Goal: Transaction & Acquisition: Purchase product/service

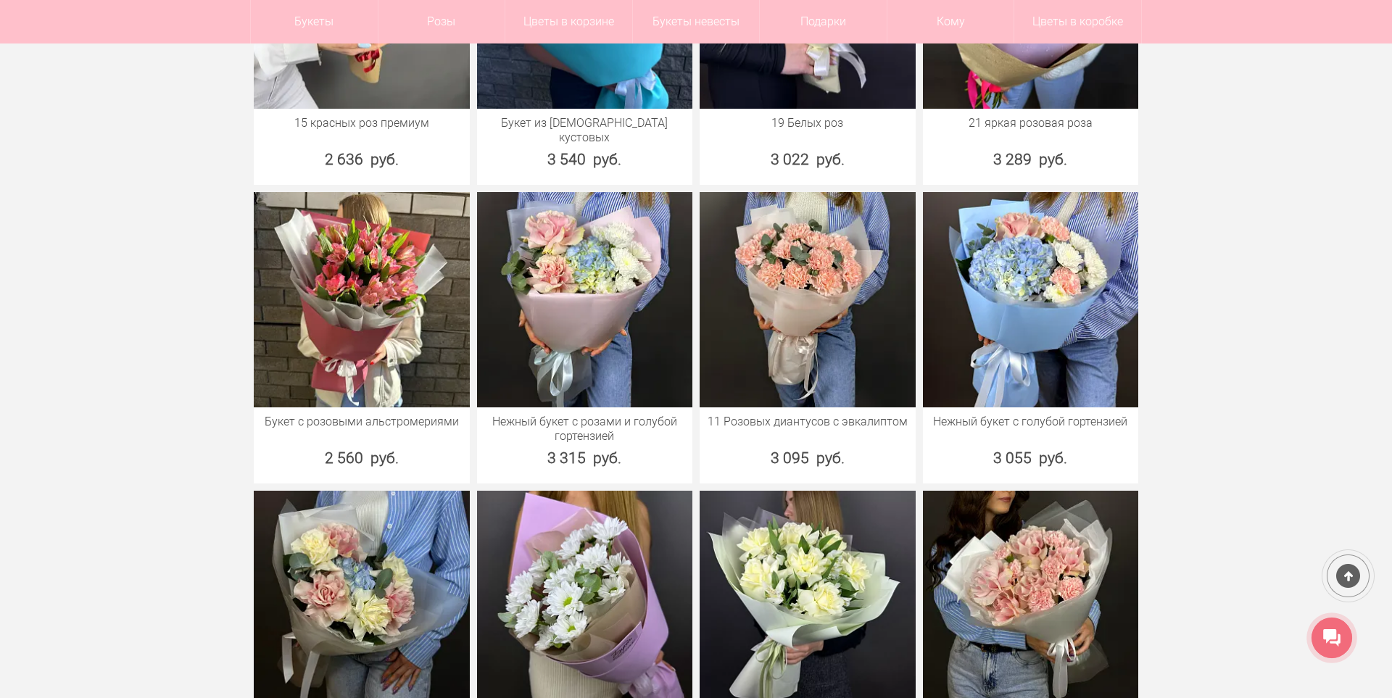
scroll to position [2757, 0]
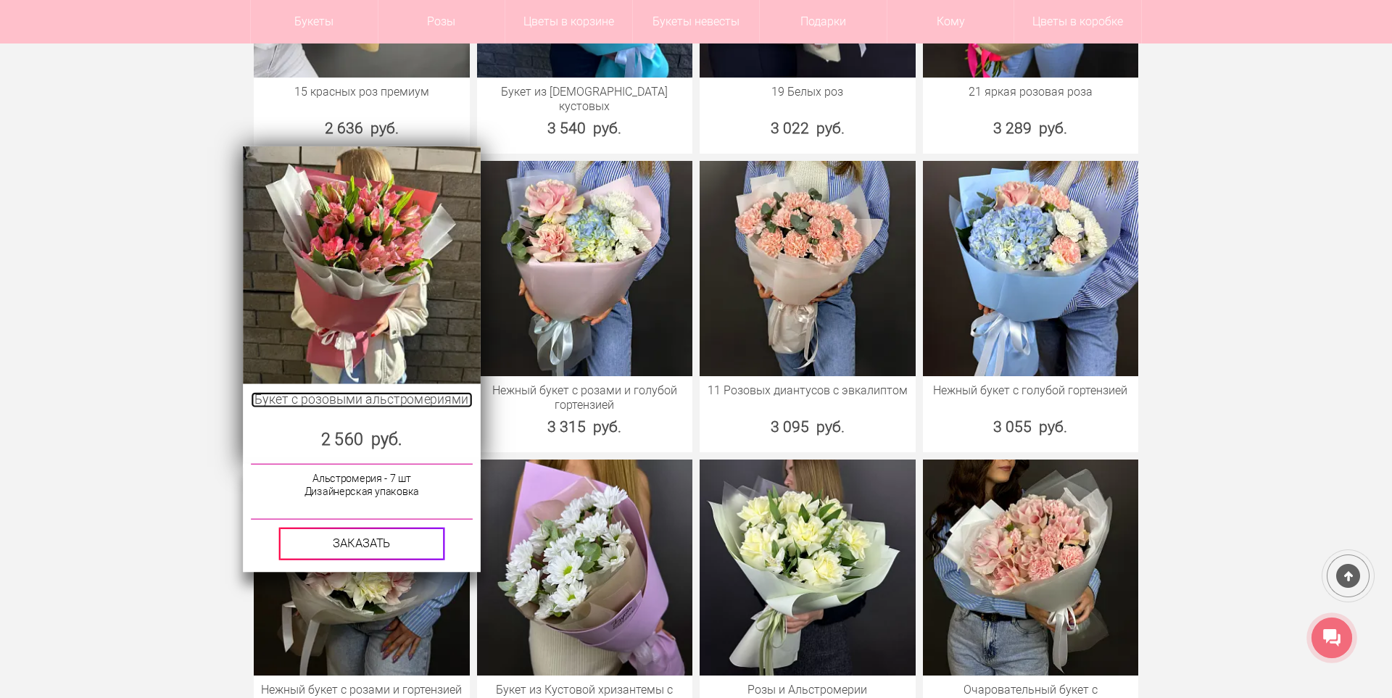
click at [357, 392] on link "Букет с розовыми альстромериями" at bounding box center [361, 400] width 221 height 16
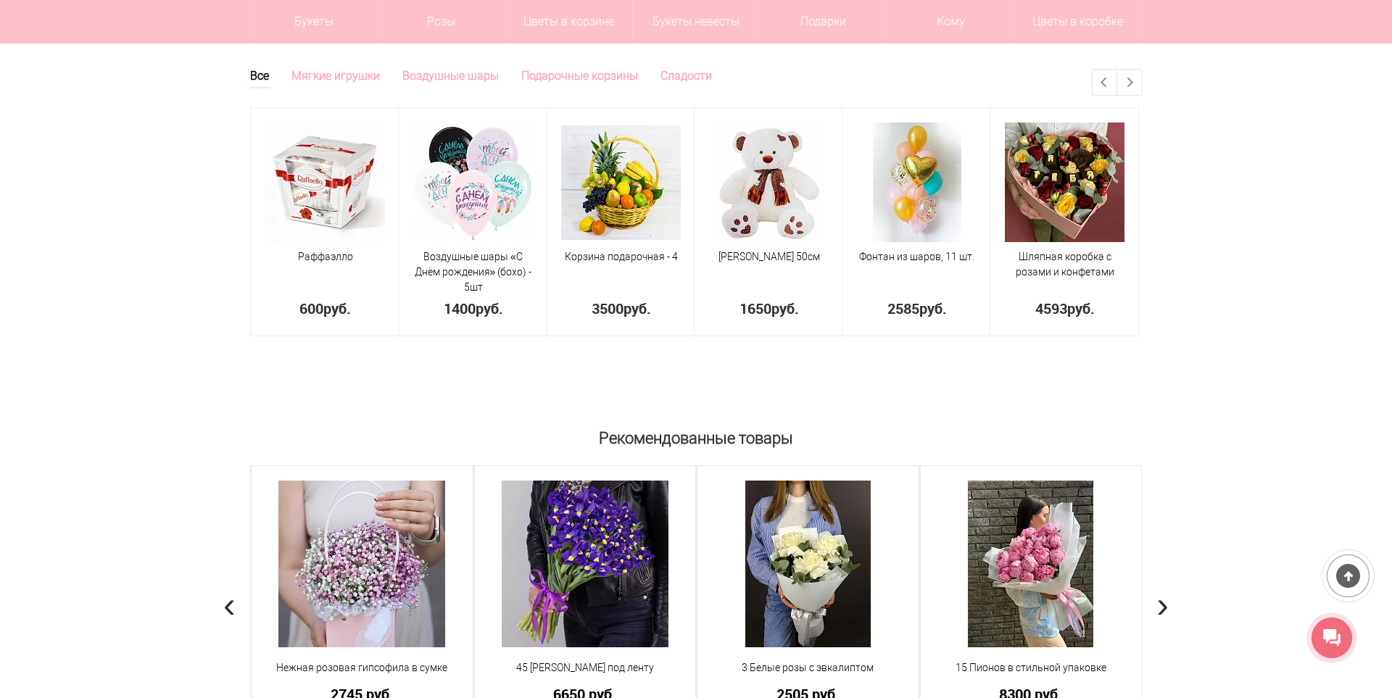
scroll to position [0, 1004]
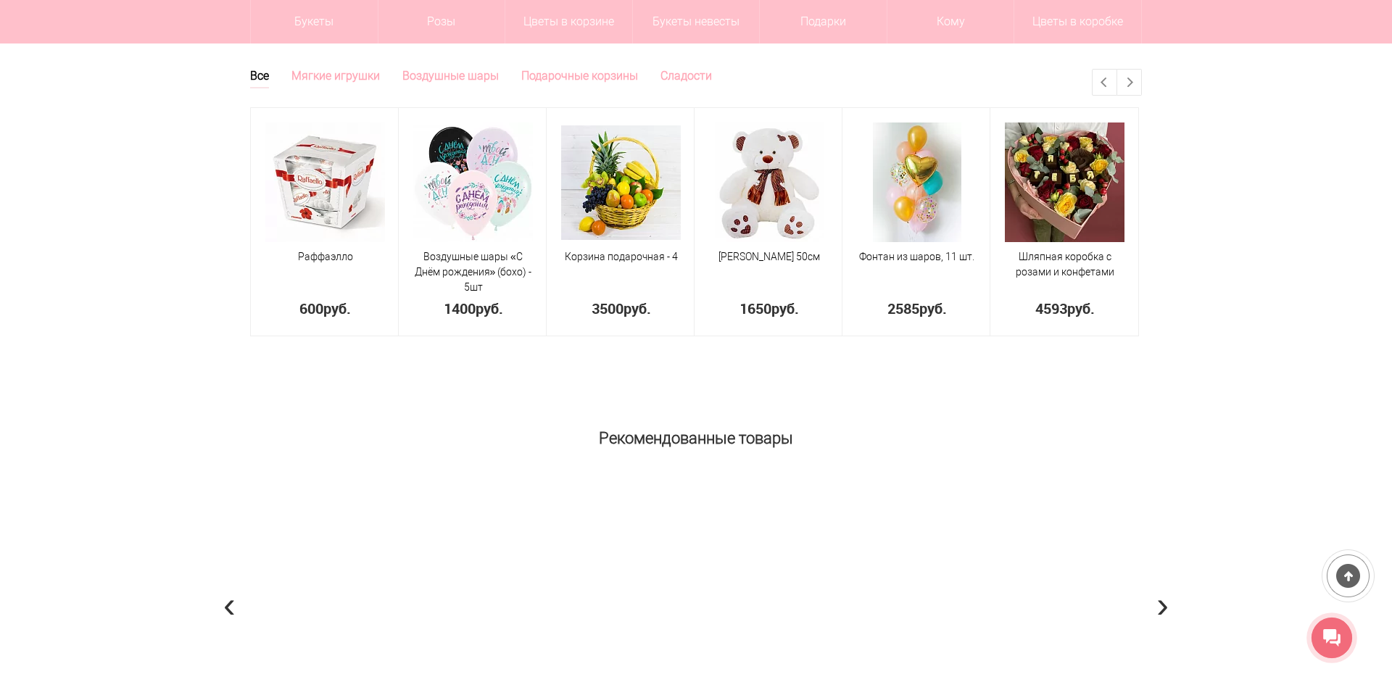
click at [687, 576] on img at bounding box center [696, 564] width 167 height 167
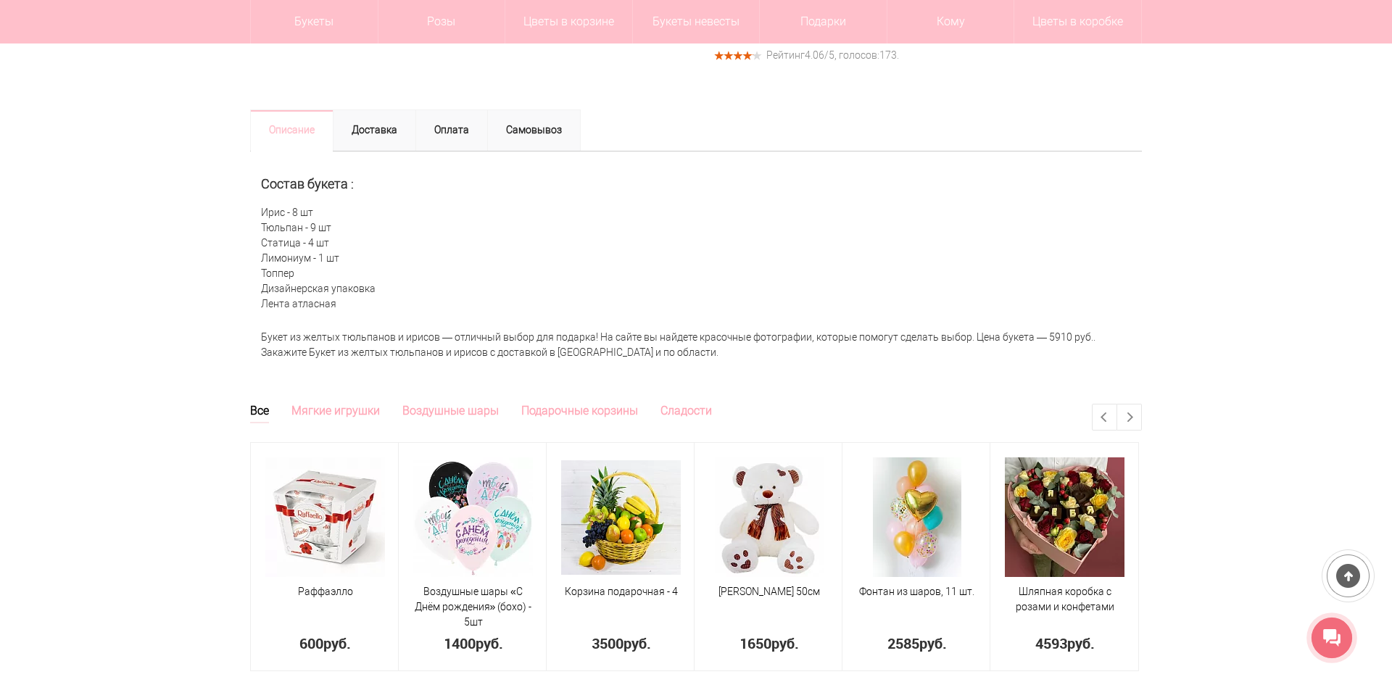
scroll to position [623, 0]
